Goal: Information Seeking & Learning: Understand process/instructions

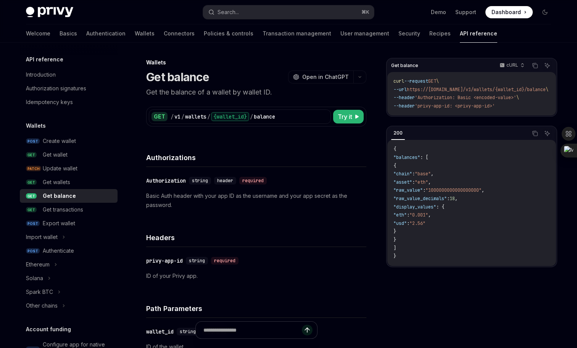
click at [44, 126] on h5 "Wallets" at bounding box center [36, 125] width 20 height 9
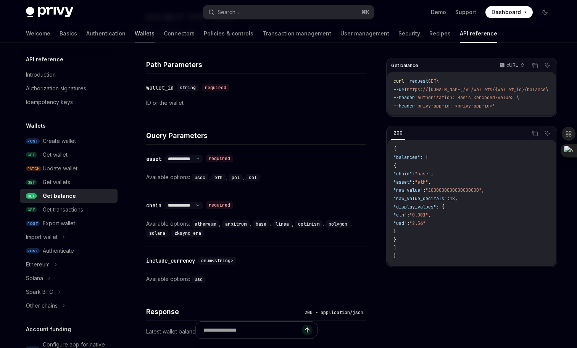
scroll to position [328, 0]
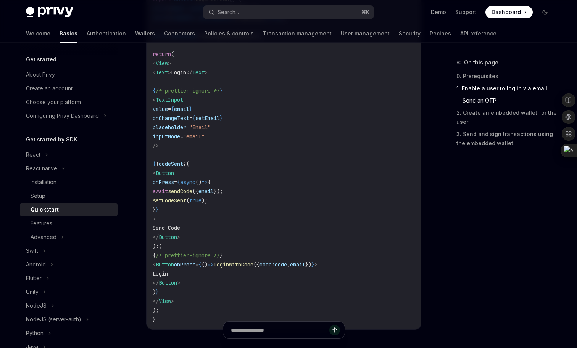
scroll to position [613, 0]
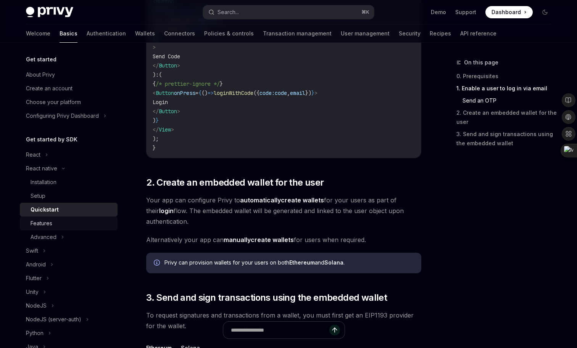
click at [48, 221] on div "Features" at bounding box center [42, 223] width 22 height 9
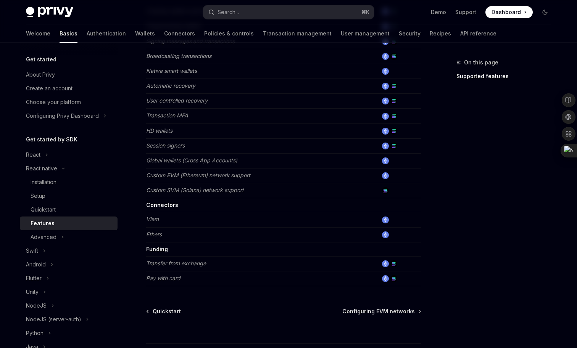
scroll to position [370, 0]
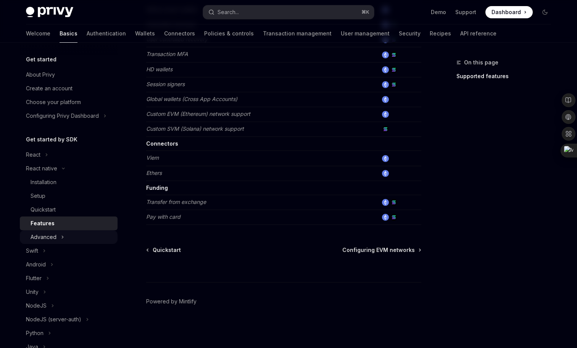
click at [74, 235] on div "Advanced" at bounding box center [69, 238] width 98 height 14
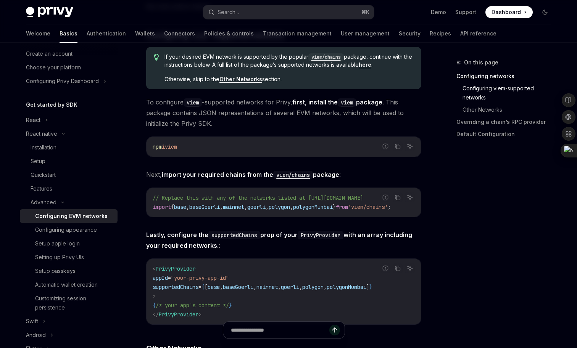
scroll to position [213, 0]
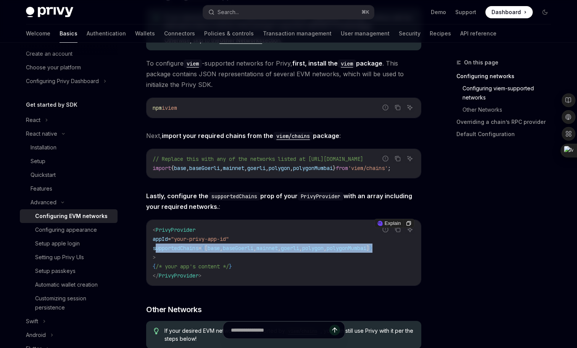
drag, startPoint x: 155, startPoint y: 253, endPoint x: 410, endPoint y: 250, distance: 255.4
click at [410, 250] on code "< PrivyProvider appId = "your-privy-app-id" supportedChains = { [ base , baseGo…" at bounding box center [284, 253] width 262 height 55
copy span "supportedChains = { [ base , baseGoerli , mainnet , goerli , polygon , polygonM…"
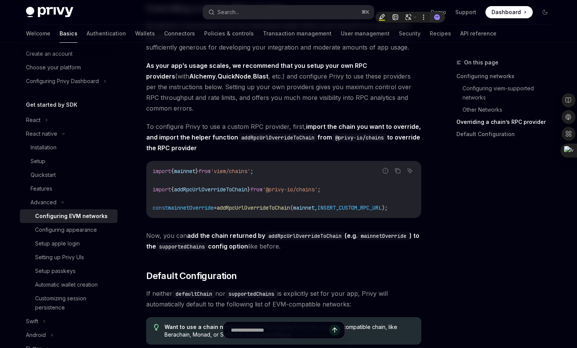
scroll to position [1036, 0]
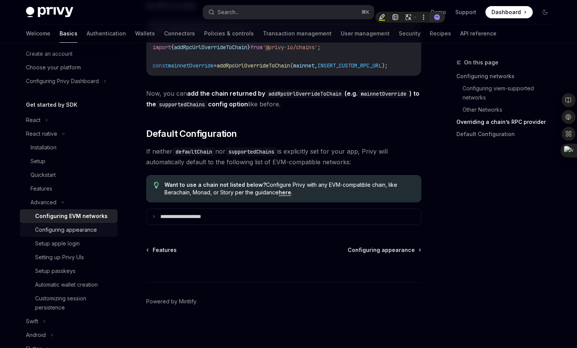
click at [88, 231] on div "Configuring appearance" at bounding box center [66, 230] width 62 height 9
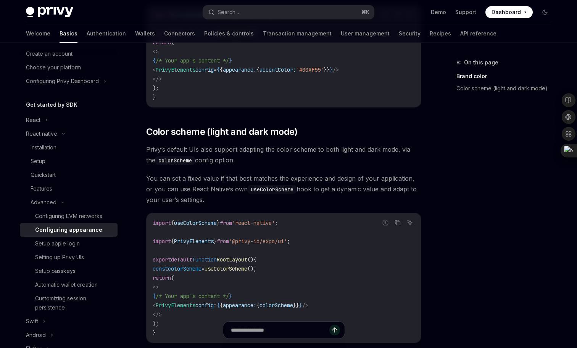
scroll to position [326, 0]
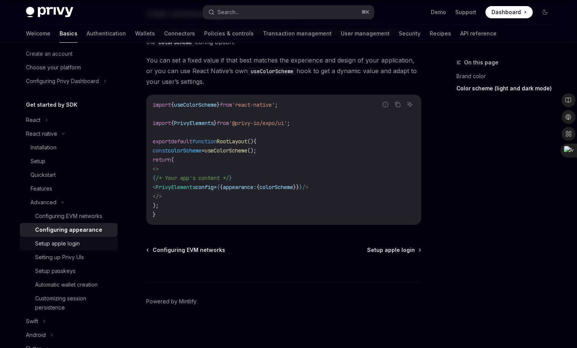
click at [69, 242] on div "Setup apple login" at bounding box center [57, 243] width 45 height 9
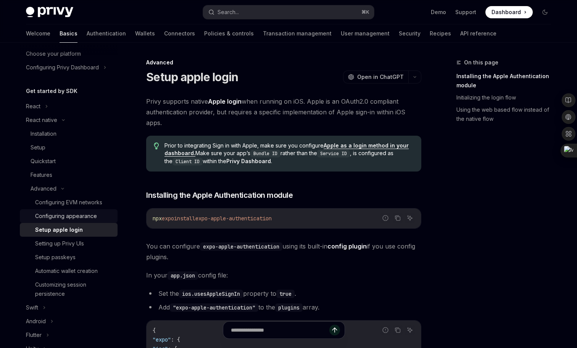
scroll to position [52, 0]
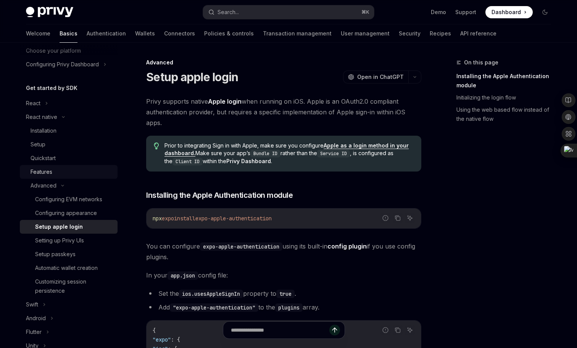
click at [61, 169] on div "Features" at bounding box center [72, 172] width 82 height 9
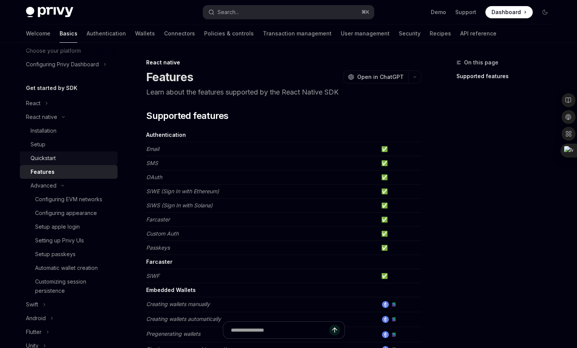
click at [67, 152] on link "Quickstart" at bounding box center [69, 159] width 98 height 14
type textarea "*"
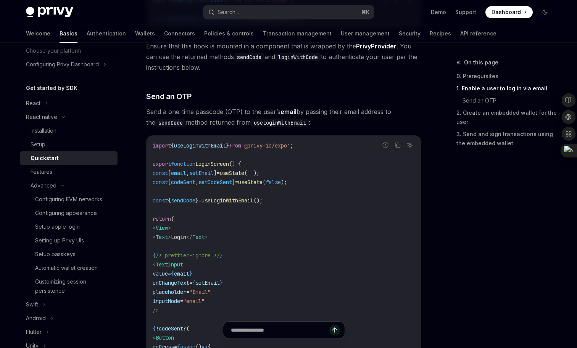
scroll to position [249, 0]
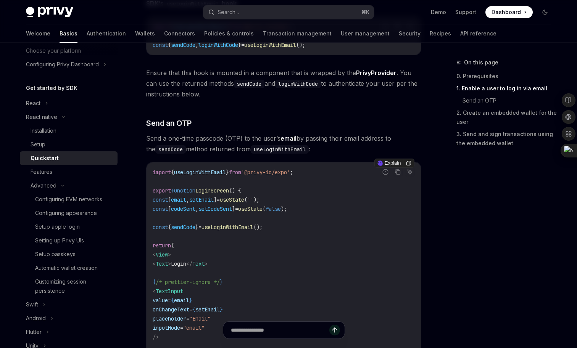
click at [195, 227] on span "sendCode" at bounding box center [183, 227] width 24 height 7
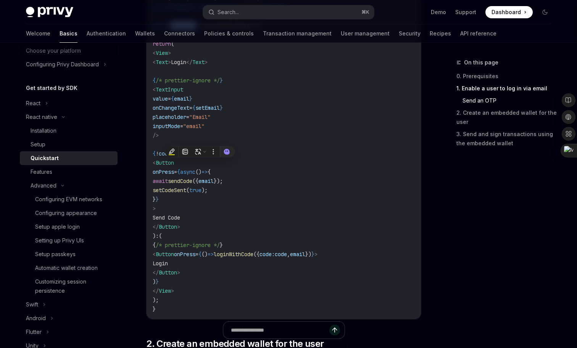
copy span "sendCode"
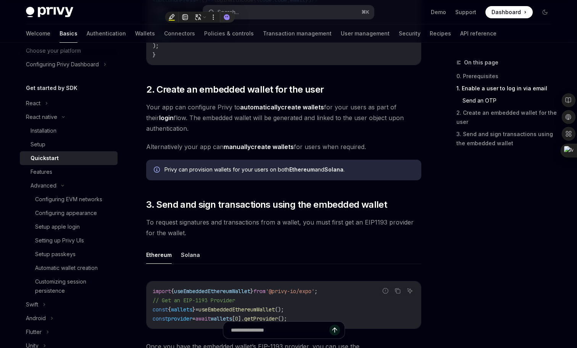
scroll to position [619, 0]
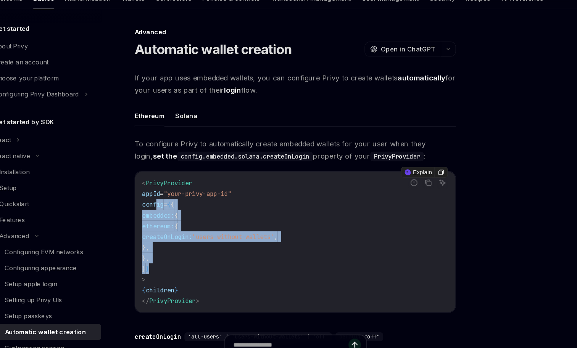
drag, startPoint x: 165, startPoint y: 212, endPoint x: 213, endPoint y: 263, distance: 69.4
click at [213, 263] on code "< PrivyProvider appId = "your-privy-app-id" config = { { embedded: { ethereum: …" at bounding box center [284, 242] width 262 height 110
copy code "config = { { embedded: { ethereum: { createOnLogin: 'users-without-wallets' , }…"
